Goal: Go to known website

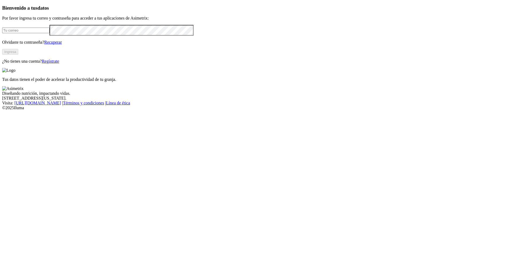
type input "[EMAIL_ADDRESS][DOMAIN_NAME]"
click at [18, 55] on button "Ingresa" at bounding box center [10, 52] width 16 height 6
